Goal: Task Accomplishment & Management: Manage account settings

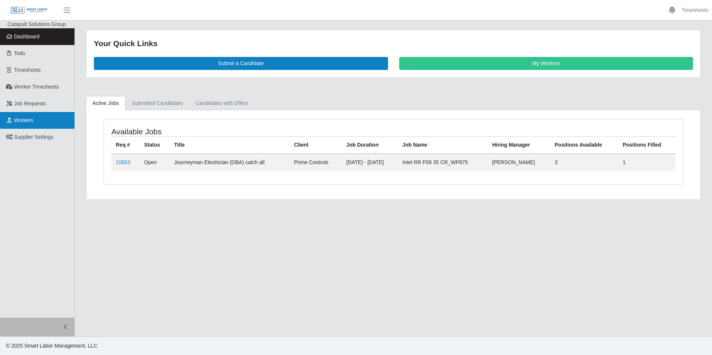
click at [35, 118] on link "Workers" at bounding box center [37, 120] width 74 height 17
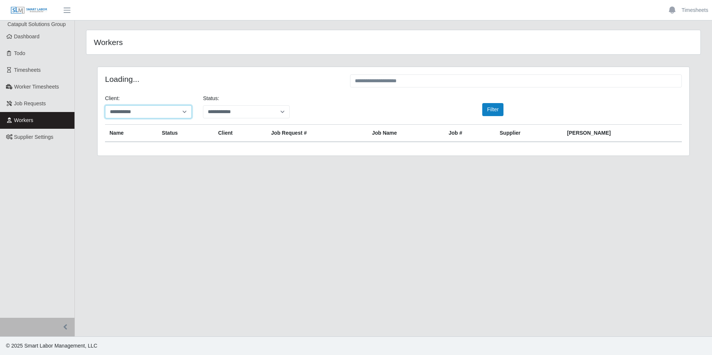
click at [156, 109] on select "**********" at bounding box center [148, 111] width 87 height 13
drag, startPoint x: 156, startPoint y: 109, endPoint x: 165, endPoint y: 111, distance: 8.3
click at [156, 109] on select "**********" at bounding box center [148, 111] width 87 height 13
click at [221, 111] on select "**********" at bounding box center [246, 111] width 87 height 13
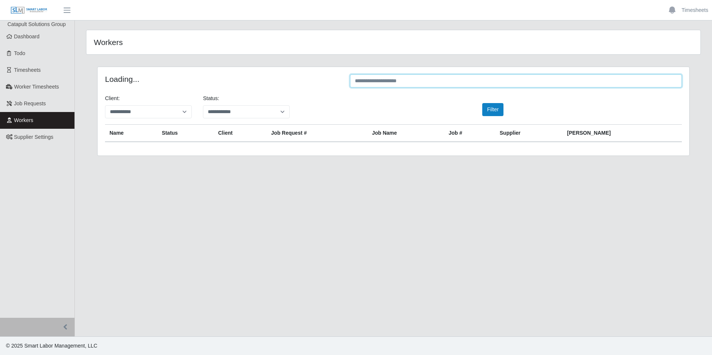
click at [407, 83] on input "text" at bounding box center [516, 80] width 332 height 13
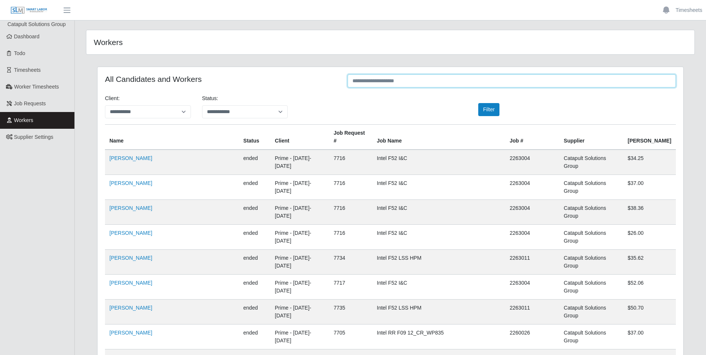
click at [370, 81] on input "text" at bounding box center [512, 80] width 328 height 13
paste input "*******"
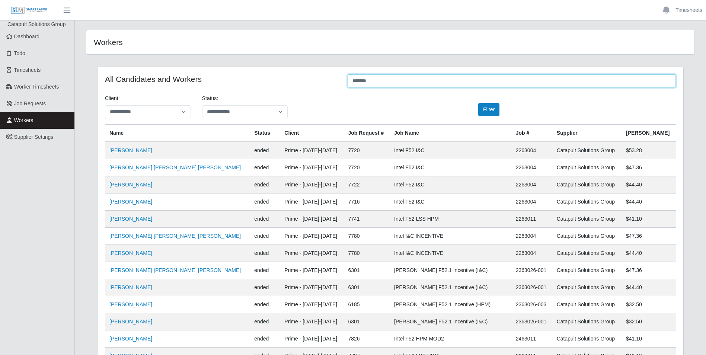
type input "*******"
click at [440, 99] on div "**********" at bounding box center [390, 110] width 582 height 30
click at [420, 82] on input "*******" at bounding box center [512, 80] width 328 height 13
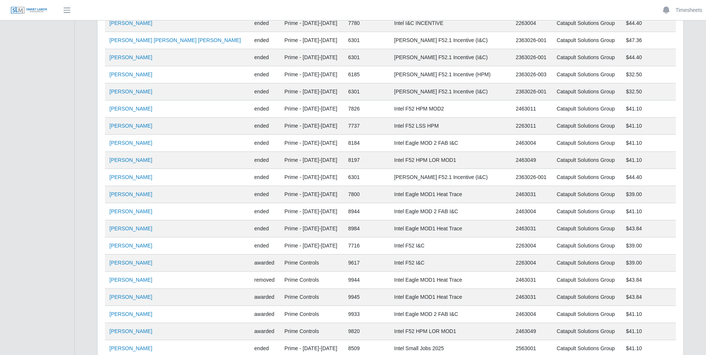
scroll to position [215, 0]
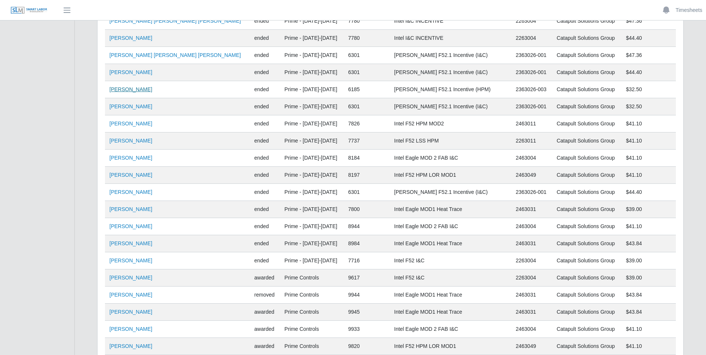
drag, startPoint x: 155, startPoint y: 89, endPoint x: 135, endPoint y: 90, distance: 20.2
click at [135, 90] on td "[PERSON_NAME]" at bounding box center [177, 89] width 145 height 17
copy link "Alvarez"
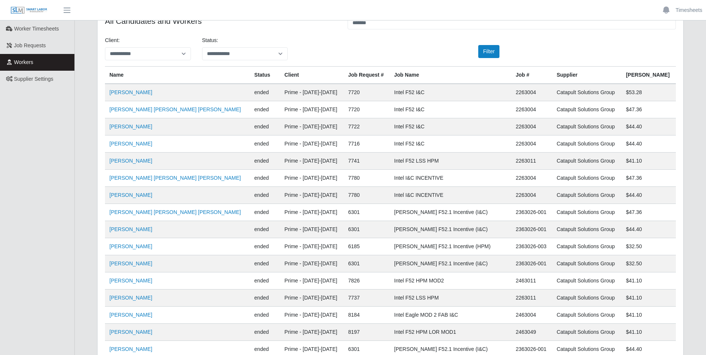
scroll to position [23, 0]
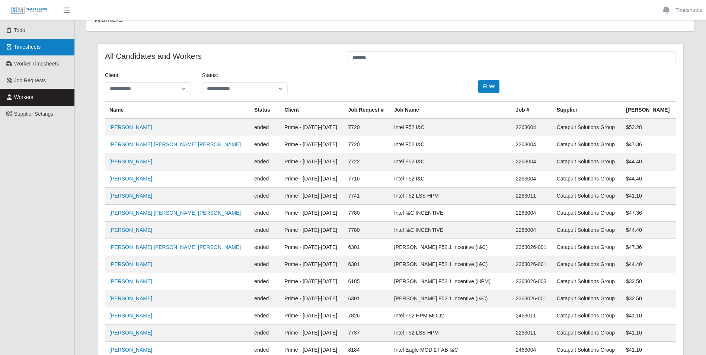
click at [29, 51] on link "Timesheets" at bounding box center [37, 47] width 74 height 17
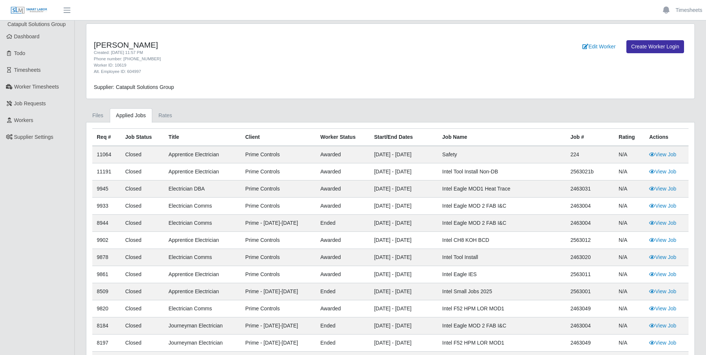
click at [332, 62] on div "Worker ID: 10619" at bounding box center [264, 65] width 341 height 6
click at [346, 137] on th "Worker Status" at bounding box center [343, 138] width 54 height 18
drag, startPoint x: 346, startPoint y: 137, endPoint x: 328, endPoint y: 139, distance: 17.2
click at [328, 139] on th "Worker Status" at bounding box center [343, 138] width 54 height 18
click at [157, 117] on link "Rates" at bounding box center [165, 115] width 26 height 15
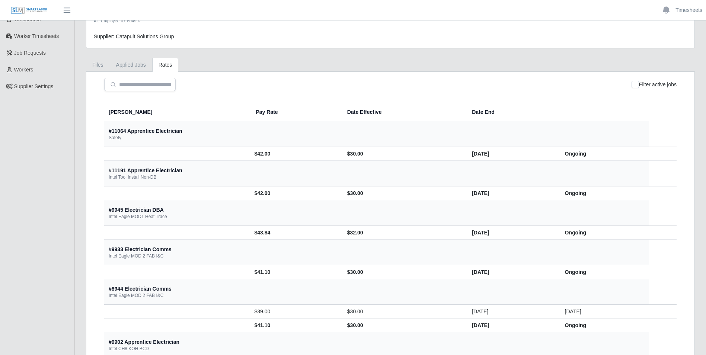
scroll to position [44, 0]
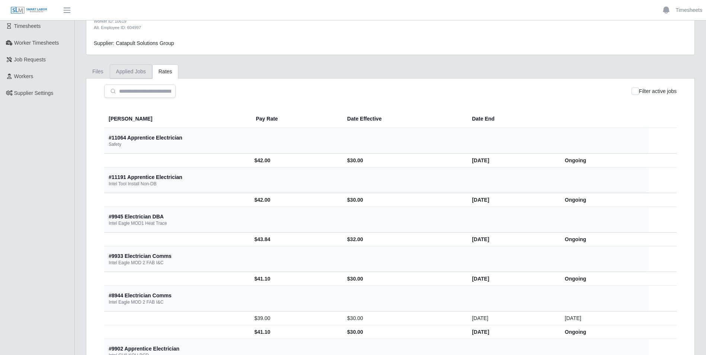
drag, startPoint x: 142, startPoint y: 71, endPoint x: 181, endPoint y: 79, distance: 39.2
click at [143, 71] on link "Applied Jobs" at bounding box center [131, 71] width 42 height 15
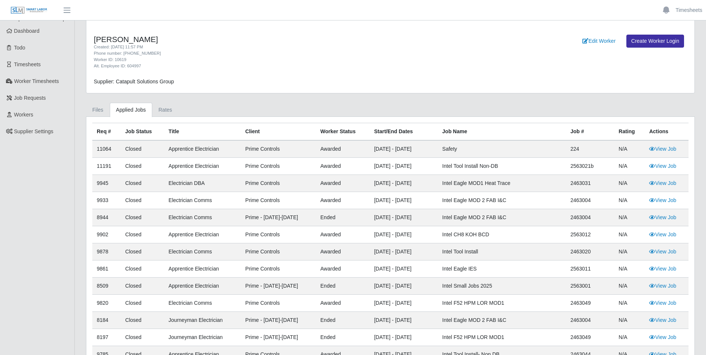
scroll to position [0, 0]
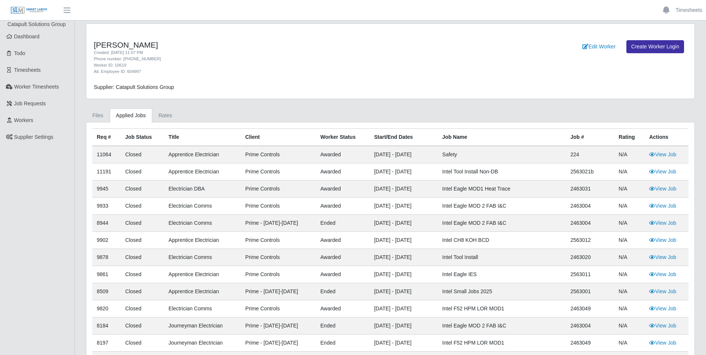
click at [325, 69] on div "Alt. Employee ID: 604997" at bounding box center [264, 72] width 341 height 6
click at [100, 119] on link "Files" at bounding box center [98, 115] width 24 height 15
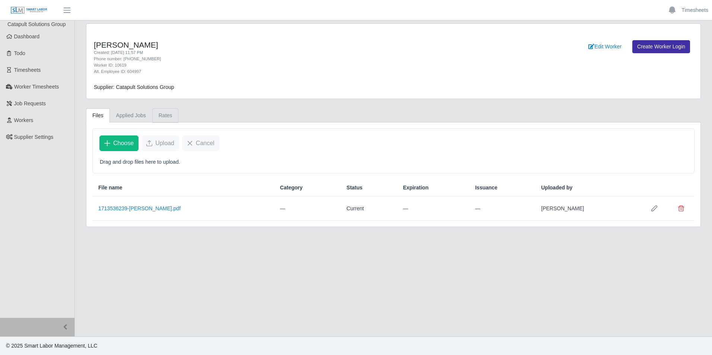
click at [161, 117] on link "Rates" at bounding box center [165, 115] width 26 height 15
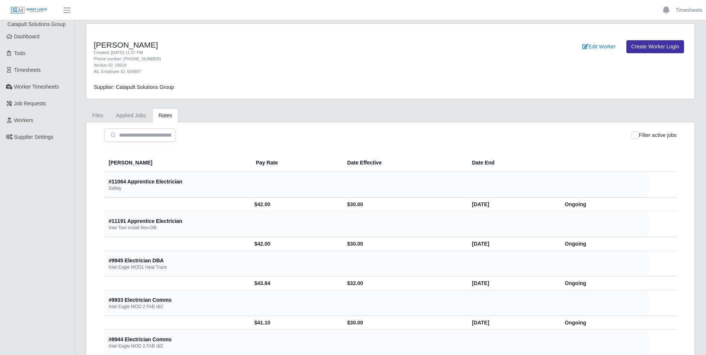
click at [136, 116] on link "Applied Jobs" at bounding box center [131, 115] width 42 height 15
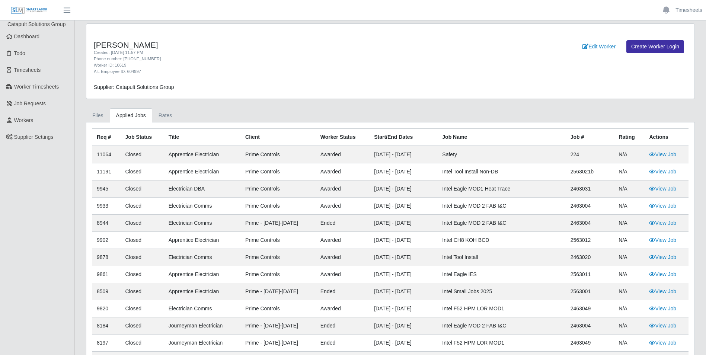
drag, startPoint x: 92, startPoint y: 42, endPoint x: 177, endPoint y: 42, distance: 85.3
click at [177, 42] on div "Jair Galvan Alvarez Created: 04/04/2024 11:57 PM Phone number: 602-783-5157 Wor…" at bounding box center [264, 57] width 353 height 34
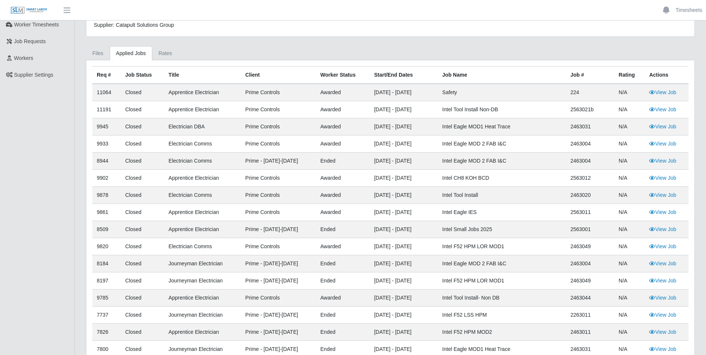
scroll to position [124, 0]
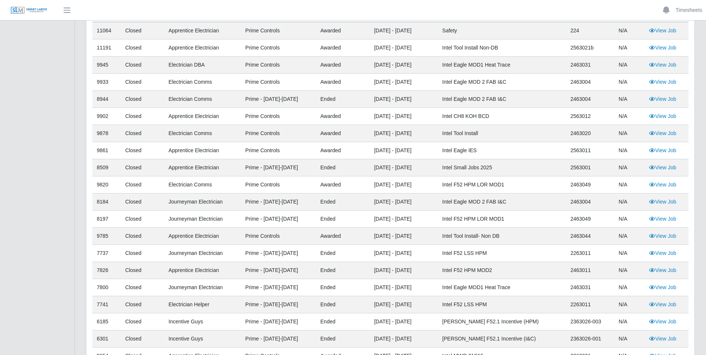
drag, startPoint x: 377, startPoint y: 203, endPoint x: 427, endPoint y: 201, distance: 50.7
click at [427, 201] on td "11/16/2024 - 07/14/2025" at bounding box center [404, 202] width 68 height 17
drag, startPoint x: 379, startPoint y: 238, endPoint x: 445, endPoint y: 233, distance: 66.1
click at [438, 233] on td "09/15/2024 - 10/29/2025" at bounding box center [404, 236] width 68 height 17
drag, startPoint x: 445, startPoint y: 233, endPoint x: 386, endPoint y: 235, distance: 59.2
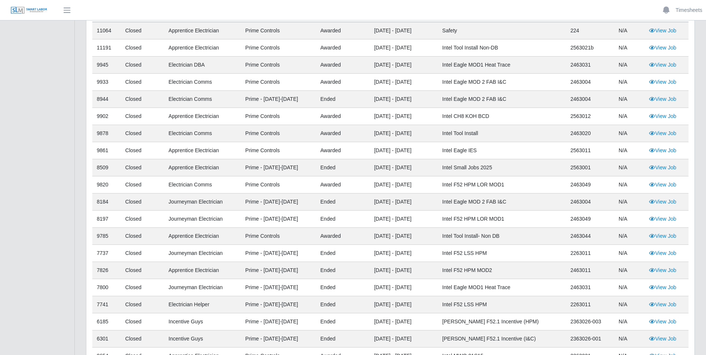
click at [386, 235] on td "09/15/2024 - 10/29/2025" at bounding box center [404, 236] width 68 height 17
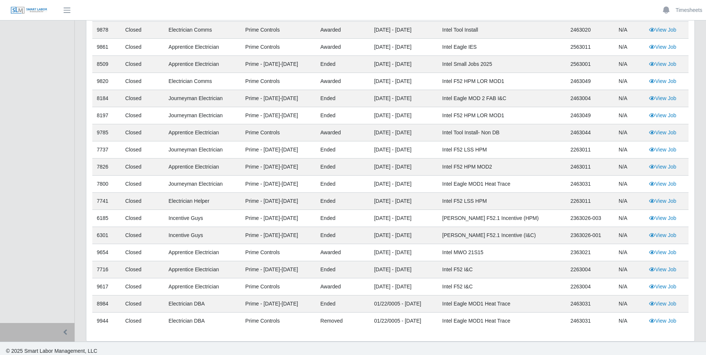
scroll to position [233, 0]
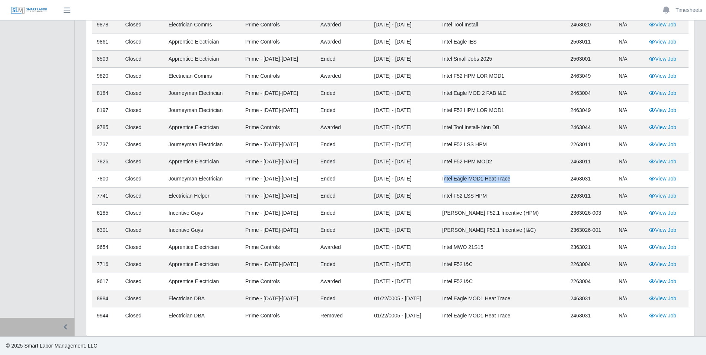
drag, startPoint x: 454, startPoint y: 179, endPoint x: 525, endPoint y: 177, distance: 71.1
click at [525, 177] on td "Intel Eagle MOD1 Heat Trace" at bounding box center [502, 179] width 128 height 17
drag, startPoint x: 523, startPoint y: 178, endPoint x: 455, endPoint y: 183, distance: 68.0
click at [453, 183] on td "Intel Eagle MOD1 Heat Trace" at bounding box center [502, 179] width 128 height 17
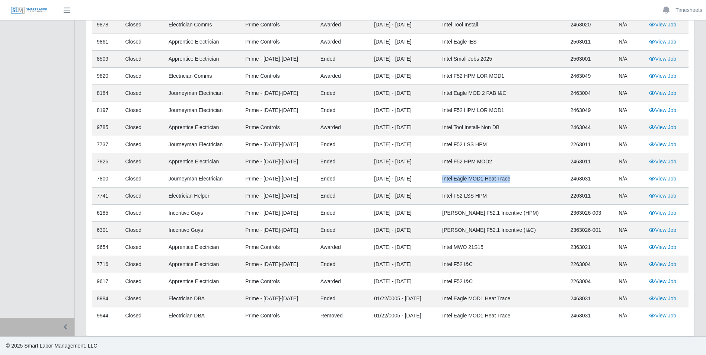
copy td "Intel Eagle MOD1 Heat Trace"
click at [671, 179] on link "View Job" at bounding box center [662, 179] width 27 height 6
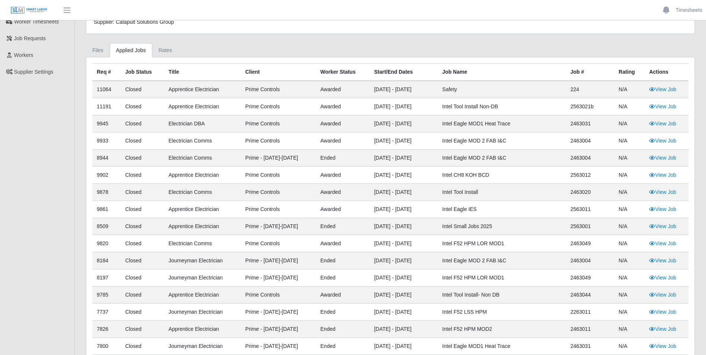
scroll to position [0, 0]
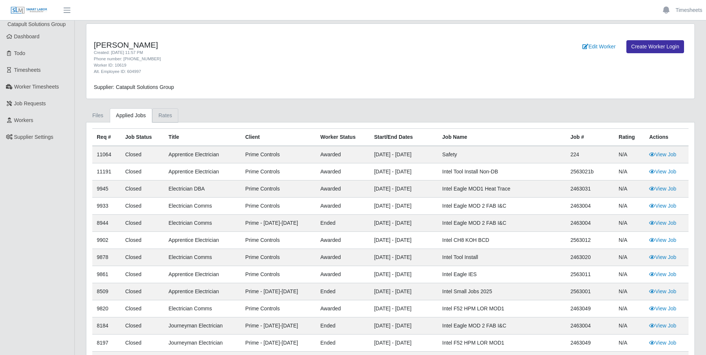
click at [162, 120] on link "Rates" at bounding box center [165, 115] width 26 height 15
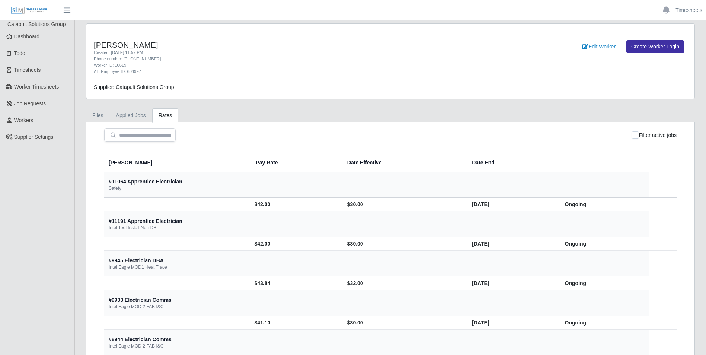
scroll to position [713, 0]
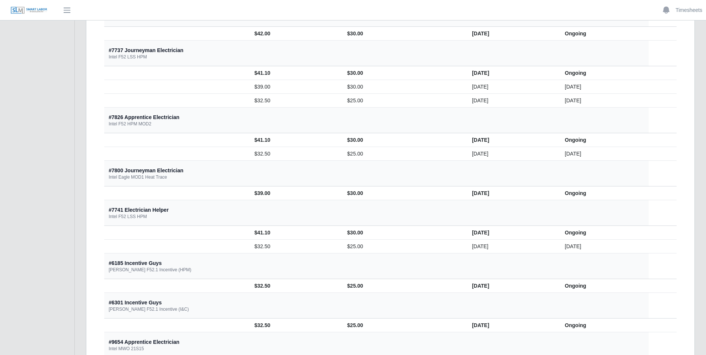
drag, startPoint x: 544, startPoint y: 193, endPoint x: 516, endPoint y: 193, distance: 28.3
click at [559, 193] on td "Ongoing" at bounding box center [604, 194] width 90 height 14
click at [341, 191] on td "$30.00" at bounding box center [403, 194] width 125 height 14
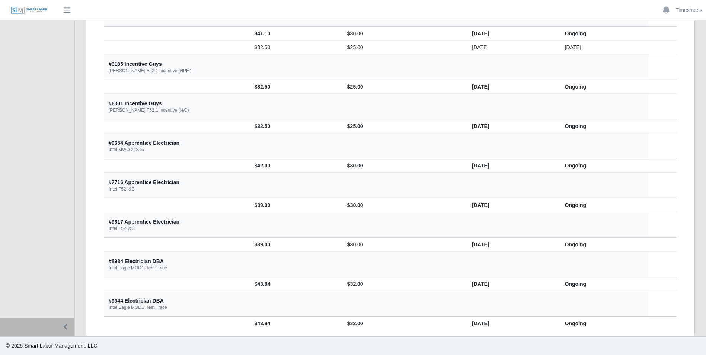
scroll to position [90, 0]
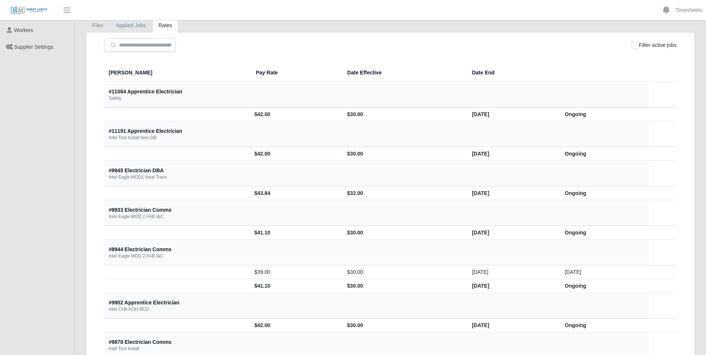
drag, startPoint x: 191, startPoint y: 193, endPoint x: 314, endPoint y: 193, distance: 122.9
click at [314, 193] on tr "$43.84 $32.00 06/24/2025 Ongoing" at bounding box center [390, 194] width 573 height 14
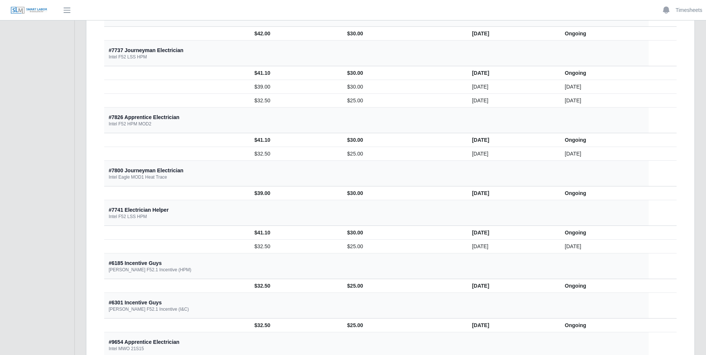
drag, startPoint x: 193, startPoint y: 189, endPoint x: 319, endPoint y: 188, distance: 125.9
click at [319, 188] on tr "$39.00 $30.00 02/24/2025 Ongoing" at bounding box center [390, 194] width 573 height 14
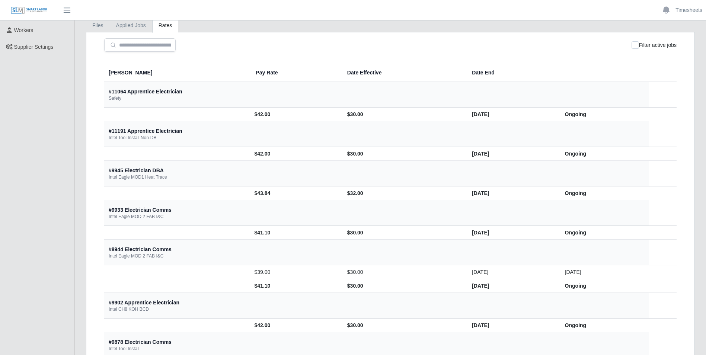
drag, startPoint x: 421, startPoint y: 192, endPoint x: 464, endPoint y: 188, distance: 43.7
click at [466, 188] on td "[DATE]" at bounding box center [512, 194] width 93 height 14
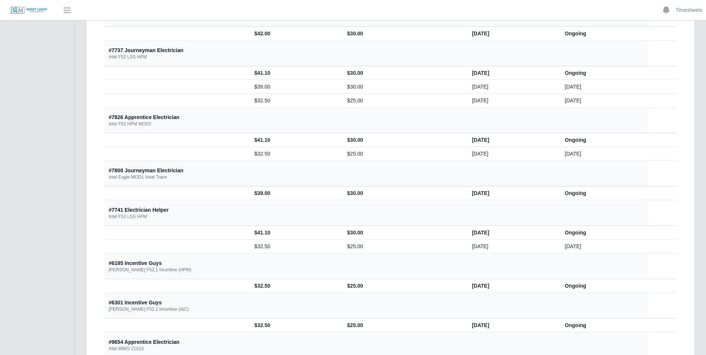
drag, startPoint x: 408, startPoint y: 197, endPoint x: 454, endPoint y: 191, distance: 45.9
click at [454, 191] on tr "$39.00 $30.00 02/24/2025 Ongoing" at bounding box center [390, 194] width 573 height 14
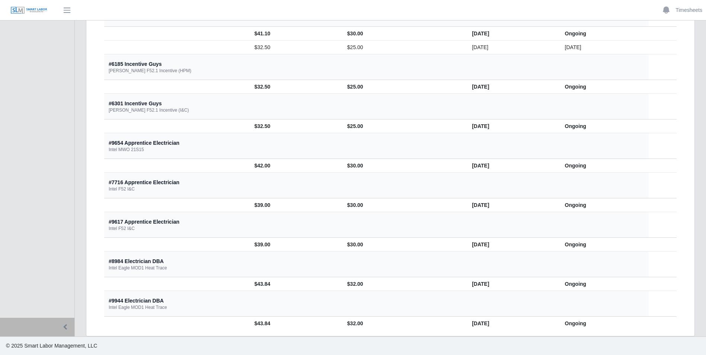
drag, startPoint x: 418, startPoint y: 284, endPoint x: 475, endPoint y: 282, distance: 57.0
click at [475, 282] on td "11/24/2024" at bounding box center [512, 284] width 93 height 14
drag, startPoint x: 420, startPoint y: 324, endPoint x: 468, endPoint y: 324, distance: 48.4
click at [468, 324] on td "[DATE]" at bounding box center [512, 324] width 93 height 14
drag, startPoint x: 418, startPoint y: 284, endPoint x: 494, endPoint y: 288, distance: 76.1
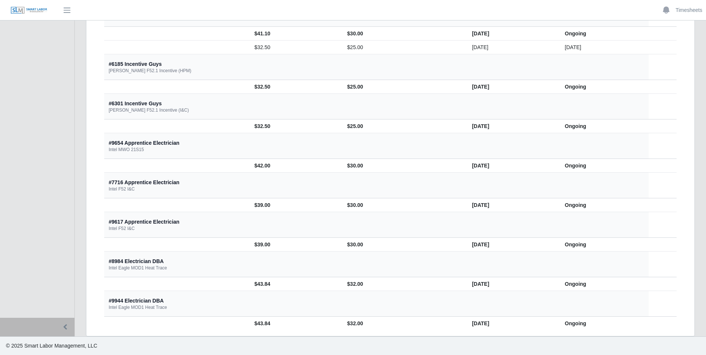
click at [494, 288] on td "11/24/2024" at bounding box center [512, 284] width 93 height 14
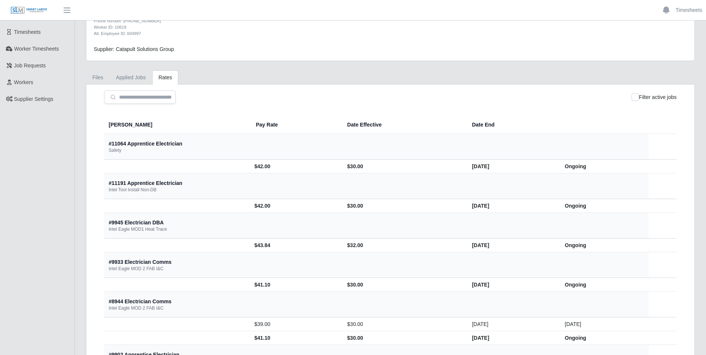
scroll to position [0, 0]
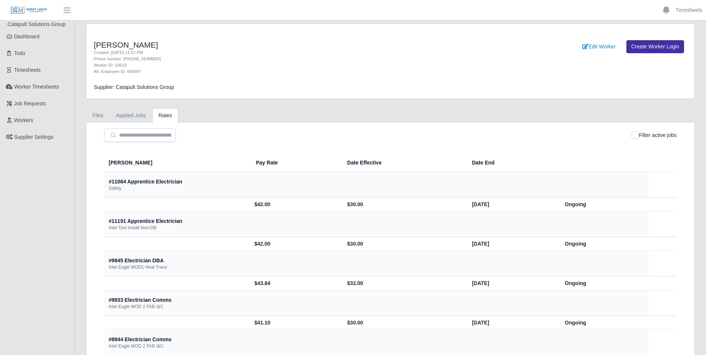
drag, startPoint x: 112, startPoint y: 160, endPoint x: 457, endPoint y: 162, distance: 344.8
click at [457, 162] on tr "Bill Rate Pay Rate Date Effective Date End" at bounding box center [390, 163] width 573 height 18
click at [250, 160] on th "Pay Rate" at bounding box center [295, 163] width 91 height 18
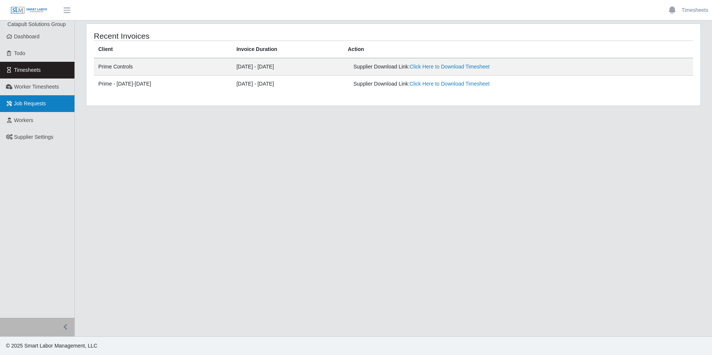
drag, startPoint x: 44, startPoint y: 86, endPoint x: 55, endPoint y: 97, distance: 16.3
click at [44, 86] on span "Worker Timesheets" at bounding box center [36, 87] width 45 height 6
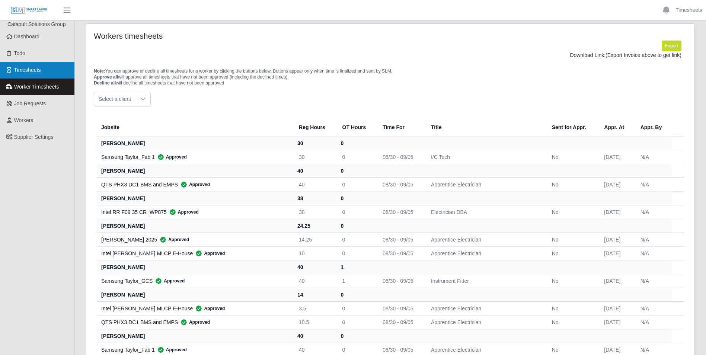
click at [62, 71] on link "Timesheets" at bounding box center [37, 70] width 74 height 17
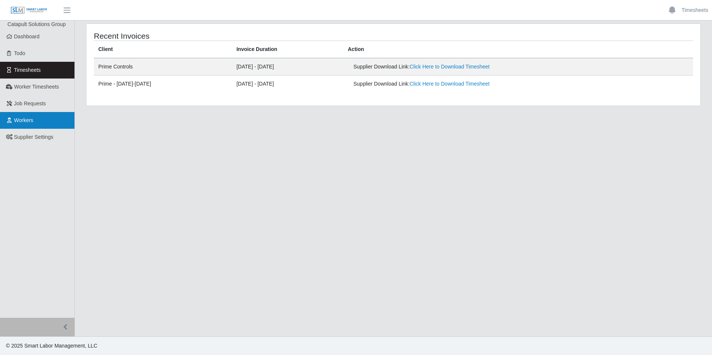
click at [33, 124] on link "Workers" at bounding box center [37, 120] width 74 height 17
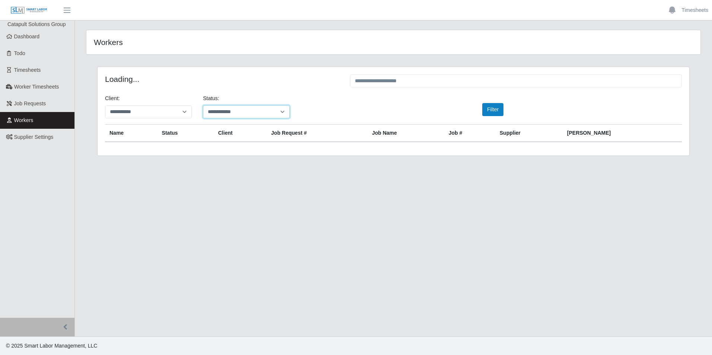
click at [232, 110] on select "**********" at bounding box center [246, 111] width 87 height 13
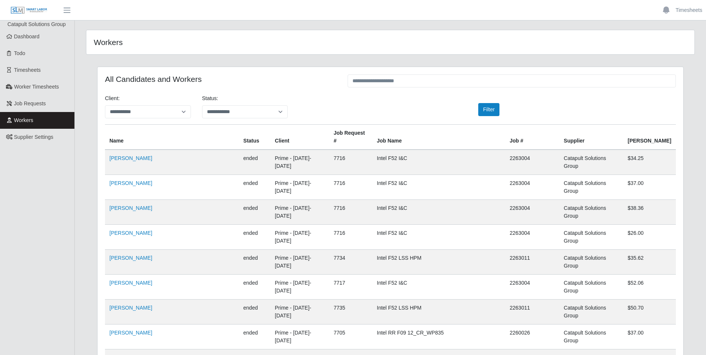
click at [388, 82] on input "text" at bounding box center [512, 80] width 328 height 13
type input "*****"
click at [136, 205] on link "Angel Hernandez" at bounding box center [130, 208] width 43 height 6
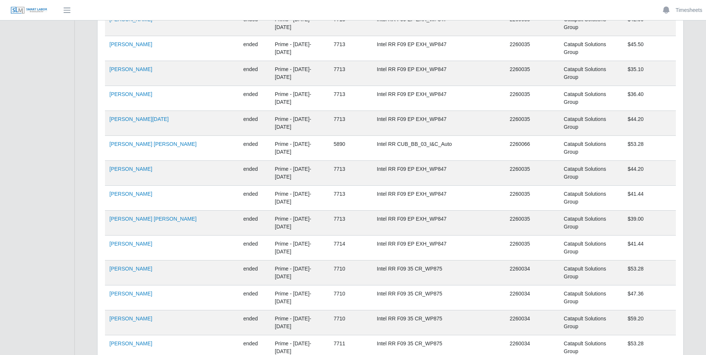
scroll to position [496, 0]
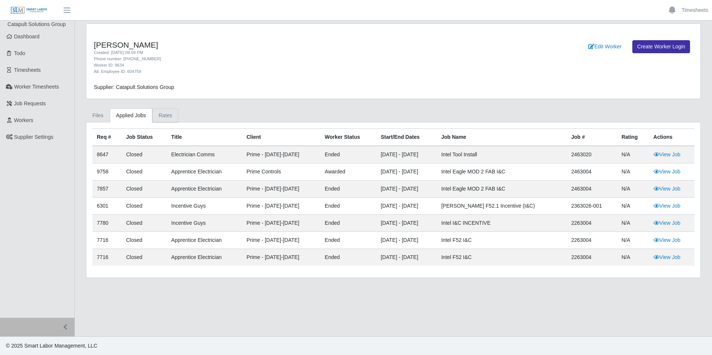
click at [154, 115] on link "Rates" at bounding box center [165, 115] width 26 height 15
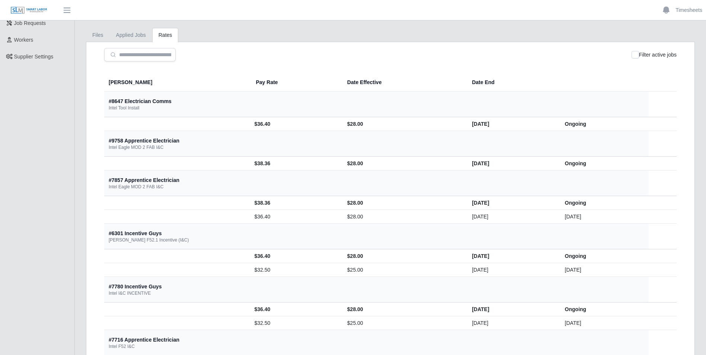
scroll to position [63, 0]
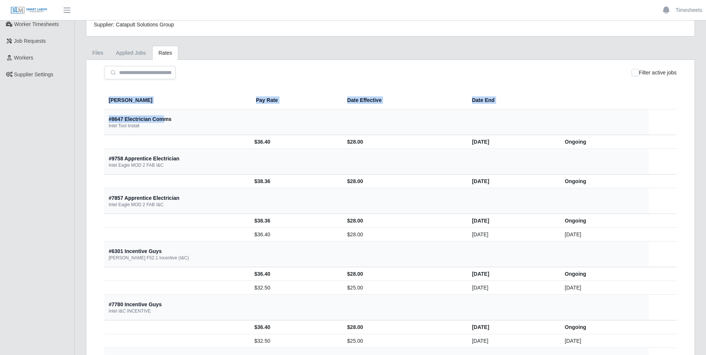
drag, startPoint x: 104, startPoint y: 120, endPoint x: 162, endPoint y: 118, distance: 58.1
click at [162, 118] on div "[PERSON_NAME] Pay Rate Date Effective Date End #8647 Electrician Comms Intel To…" at bounding box center [390, 272] width 597 height 369
drag, startPoint x: 162, startPoint y: 118, endPoint x: 110, endPoint y: 129, distance: 53.2
click at [110, 129] on div "#8647 Electrician Comms Intel Tool Install" at bounding box center [376, 121] width 534 height 13
drag, startPoint x: 110, startPoint y: 129, endPoint x: 147, endPoint y: 131, distance: 37.3
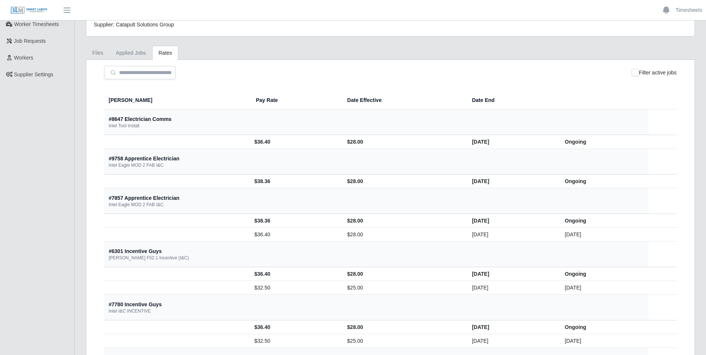
click at [147, 131] on th "#8647 Electrician Comms Intel Tool Install" at bounding box center [376, 122] width 545 height 26
click at [275, 134] on th "#8647 Electrician Comms Intel Tool Install" at bounding box center [376, 122] width 545 height 26
drag, startPoint x: 108, startPoint y: 118, endPoint x: 140, endPoint y: 127, distance: 33.3
click at [140, 127] on th "#8647 Electrician Comms Intel Tool Install" at bounding box center [376, 122] width 545 height 26
drag, startPoint x: 140, startPoint y: 127, endPoint x: 150, endPoint y: 147, distance: 22.5
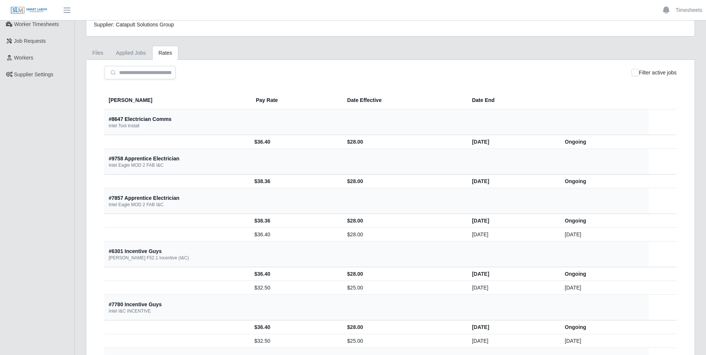
click at [150, 147] on td at bounding box center [177, 142] width 146 height 14
drag, startPoint x: 115, startPoint y: 119, endPoint x: 143, endPoint y: 131, distance: 30.3
click at [143, 131] on th "#8647 Electrician Comms Intel Tool Install" at bounding box center [376, 122] width 545 height 26
click at [105, 119] on th "#8647 Electrician Comms Intel Tool Install" at bounding box center [376, 122] width 545 height 26
drag, startPoint x: 107, startPoint y: 118, endPoint x: 188, endPoint y: 118, distance: 80.8
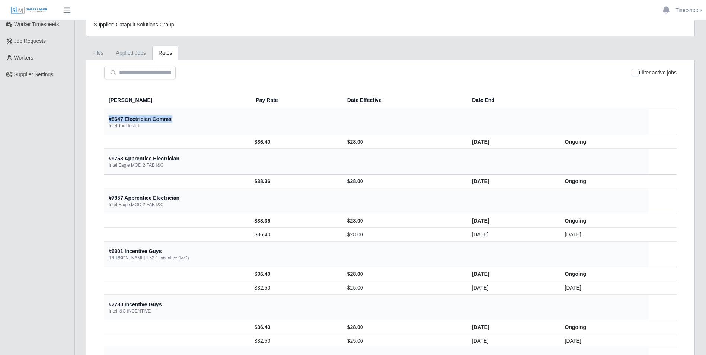
click at [188, 118] on th "#8647 Electrician Comms Intel Tool Install" at bounding box center [376, 122] width 545 height 26
drag, startPoint x: 194, startPoint y: 143, endPoint x: 219, endPoint y: 143, distance: 25.7
click at [250, 143] on td "$36.40" at bounding box center [295, 142] width 91 height 14
